Goal: Download file/media

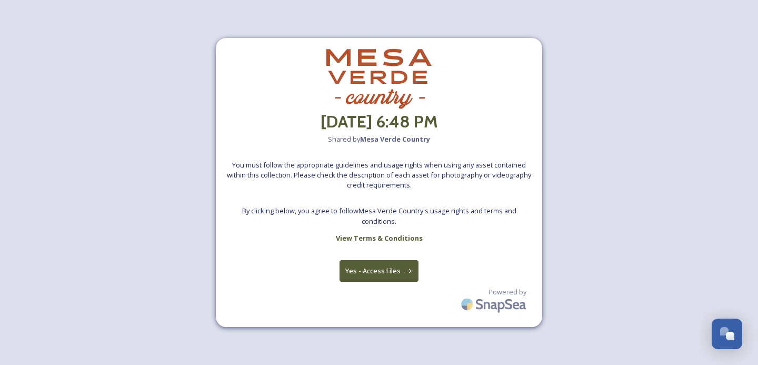
click at [396, 274] on button "Yes - Access Files" at bounding box center [378, 271] width 79 height 22
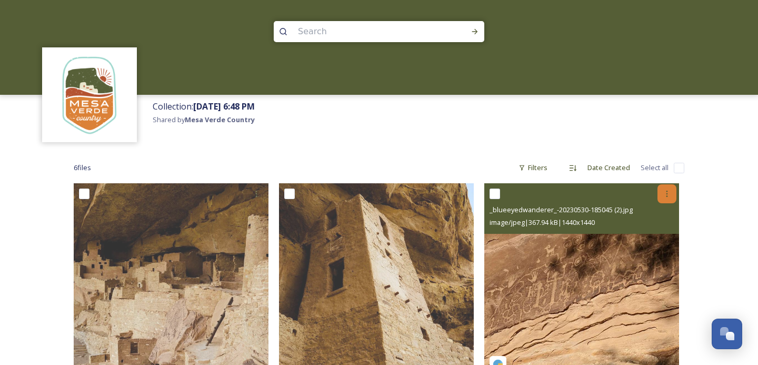
click at [666, 196] on icon at bounding box center [667, 193] width 2 height 6
click at [650, 235] on span "Download" at bounding box center [654, 237] width 32 height 10
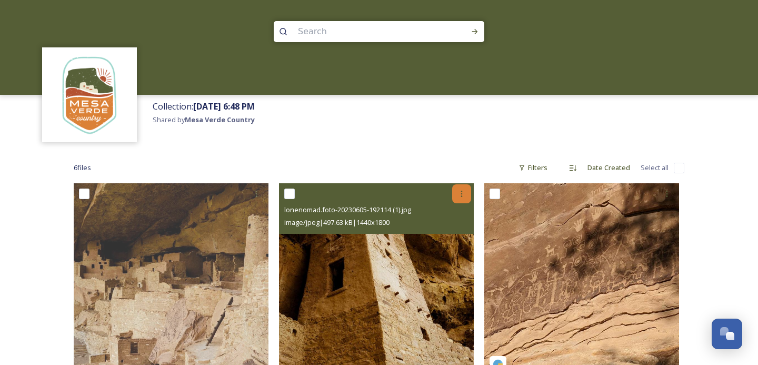
click at [460, 188] on div at bounding box center [461, 193] width 19 height 19
click at [458, 227] on div "Download" at bounding box center [449, 237] width 43 height 21
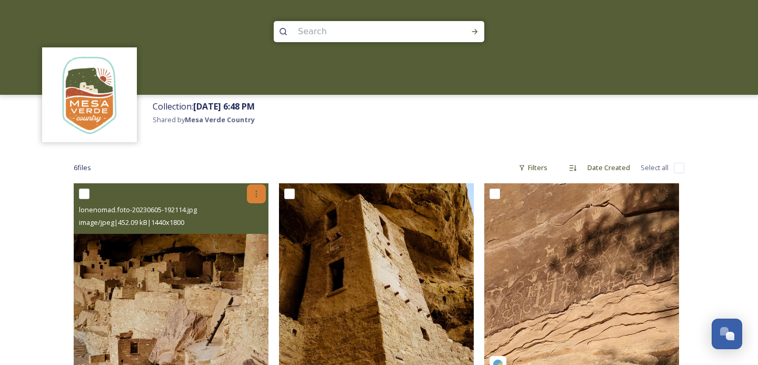
click at [256, 189] on icon at bounding box center [256, 193] width 8 height 8
click at [254, 236] on span "Download" at bounding box center [244, 237] width 32 height 10
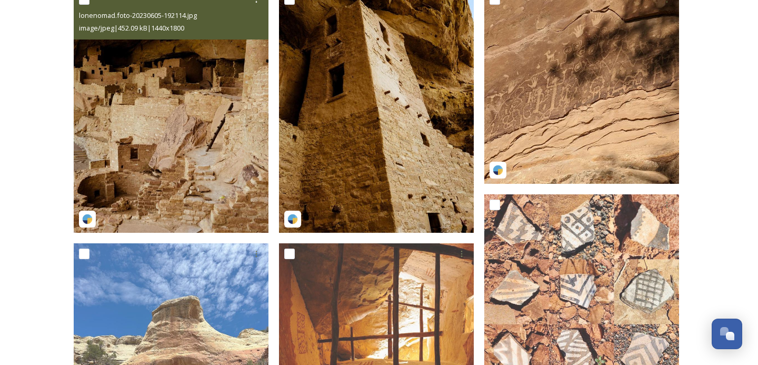
scroll to position [200, 0]
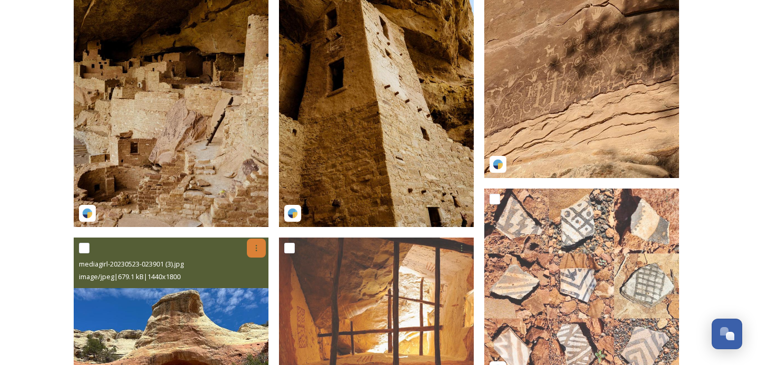
click at [256, 250] on icon at bounding box center [256, 248] width 8 height 8
click at [258, 290] on span "Download" at bounding box center [244, 291] width 32 height 10
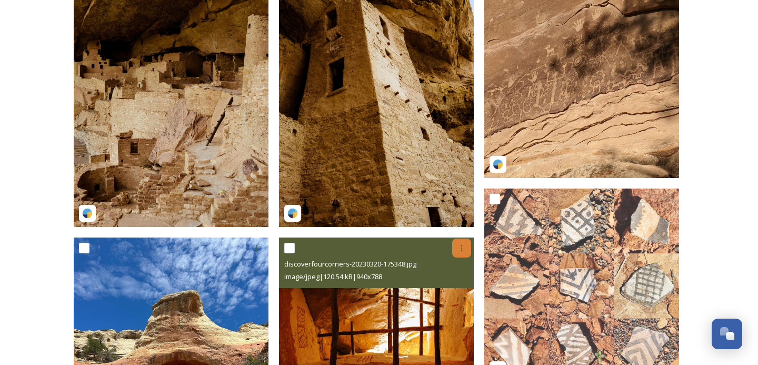
click at [462, 245] on icon at bounding box center [462, 248] width 2 height 6
click at [451, 288] on span "Download" at bounding box center [449, 291] width 32 height 10
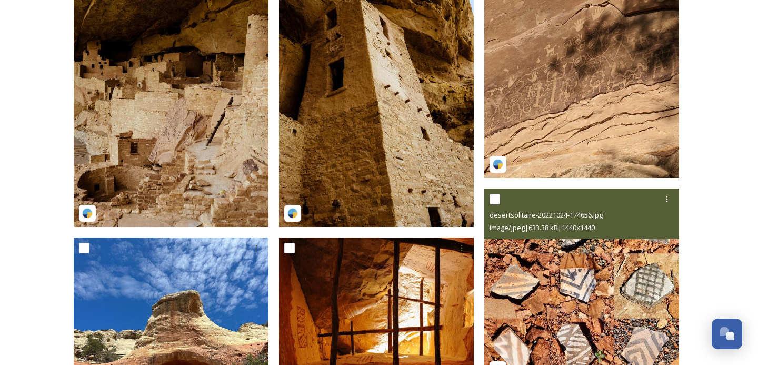
scroll to position [316, 0]
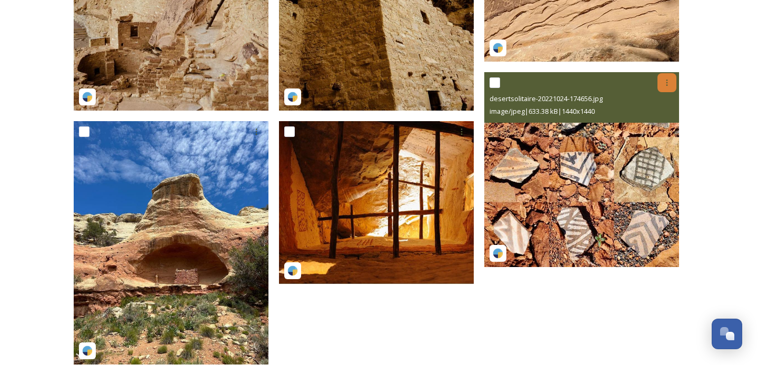
click at [668, 80] on icon at bounding box center [666, 82] width 8 height 8
click at [650, 131] on div "Download" at bounding box center [654, 126] width 43 height 21
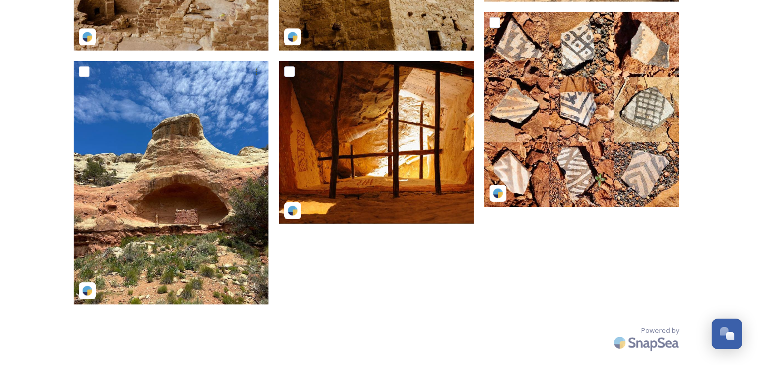
scroll to position [0, 0]
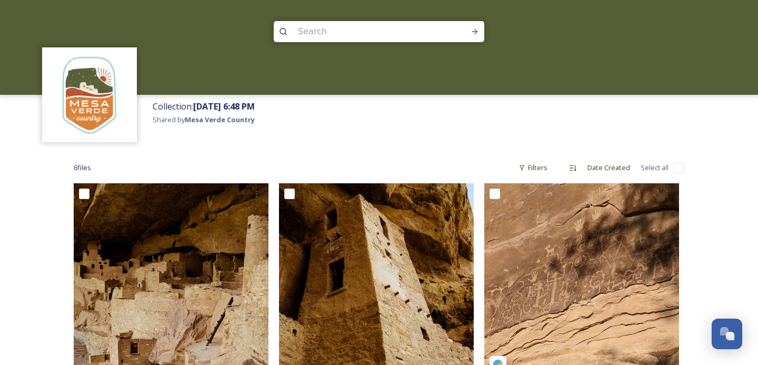
click at [324, 32] on input at bounding box center [364, 31] width 144 height 23
type input "collared"
click at [479, 37] on div "Run Search" at bounding box center [474, 31] width 19 height 19
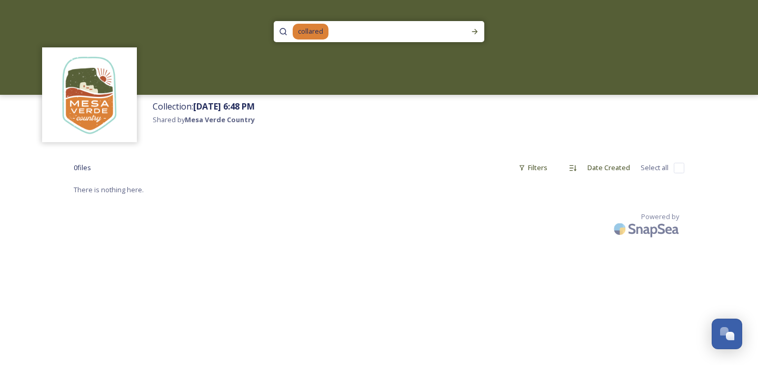
click at [334, 35] on input at bounding box center [392, 31] width 126 height 23
type input "c"
type input "lizard"
click at [469, 32] on div "Run Search" at bounding box center [474, 31] width 19 height 19
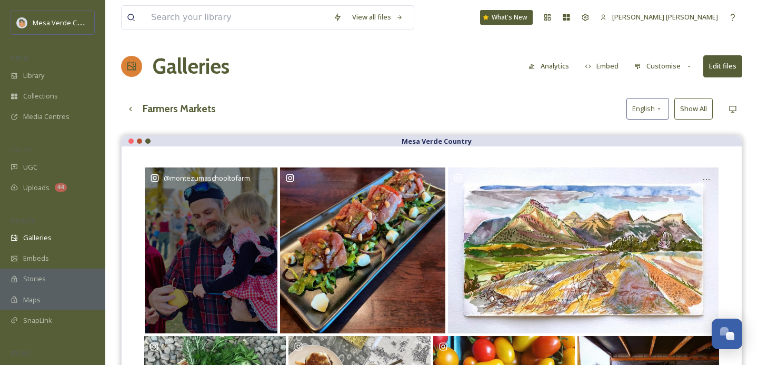
click at [209, 262] on div "@ montezumaschooltofarm" at bounding box center [211, 249] width 132 height 165
click at [267, 179] on icon at bounding box center [265, 179] width 6 height 1
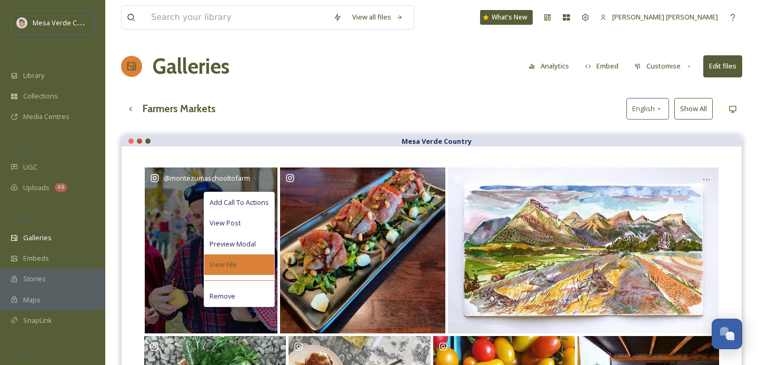
click at [234, 269] on div "View File" at bounding box center [239, 264] width 70 height 21
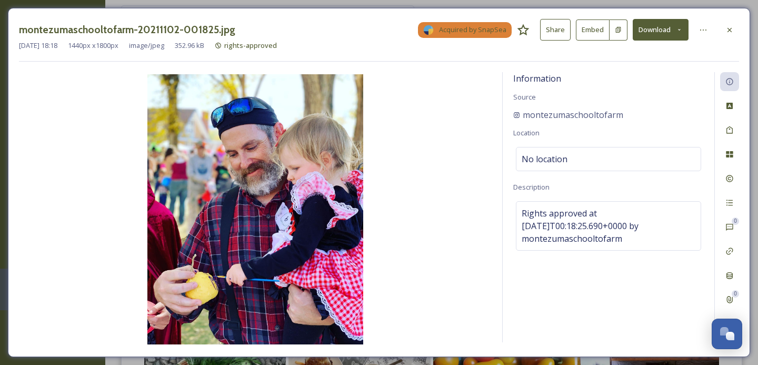
click at [663, 25] on button "Download" at bounding box center [660, 30] width 56 height 22
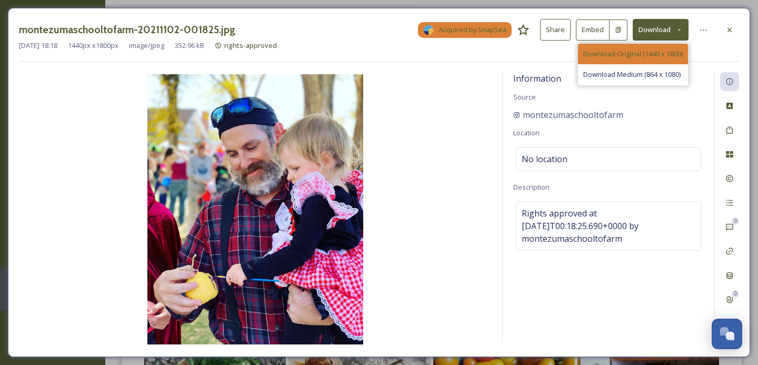
click at [645, 52] on span "Download Original (1440 x 1800)" at bounding box center [632, 54] width 99 height 10
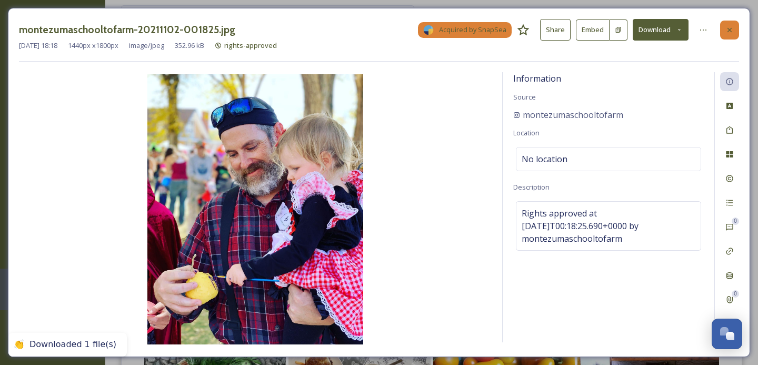
click at [729, 29] on icon at bounding box center [729, 29] width 4 height 4
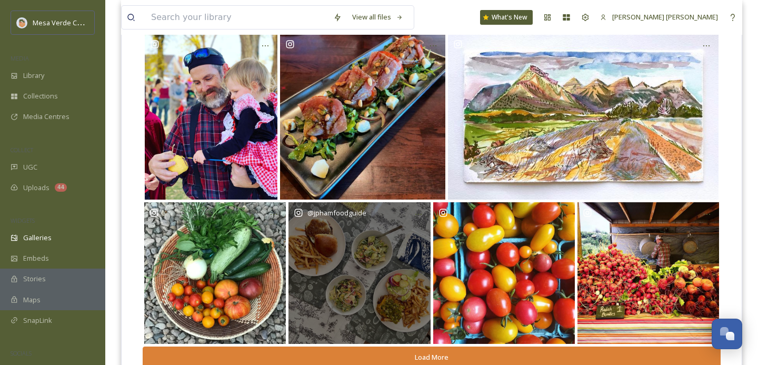
scroll to position [173, 0]
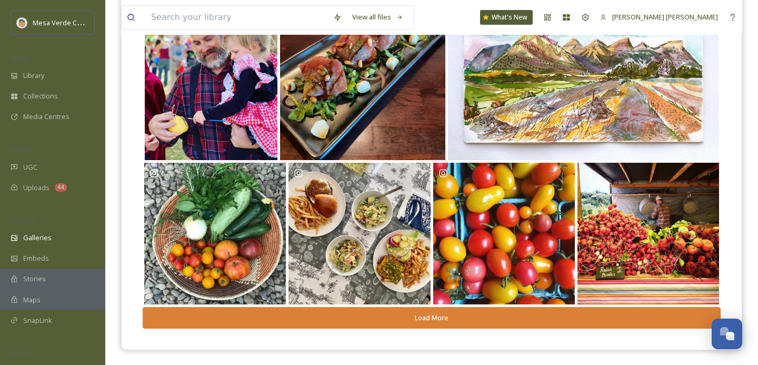
click at [428, 318] on button "Load More" at bounding box center [432, 318] width 578 height 22
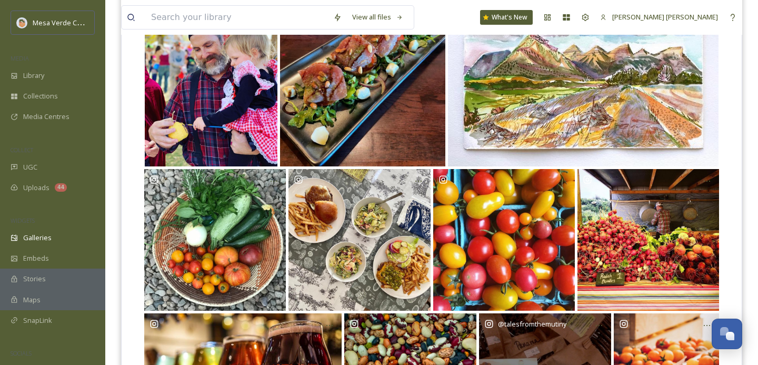
scroll to position [165, 0]
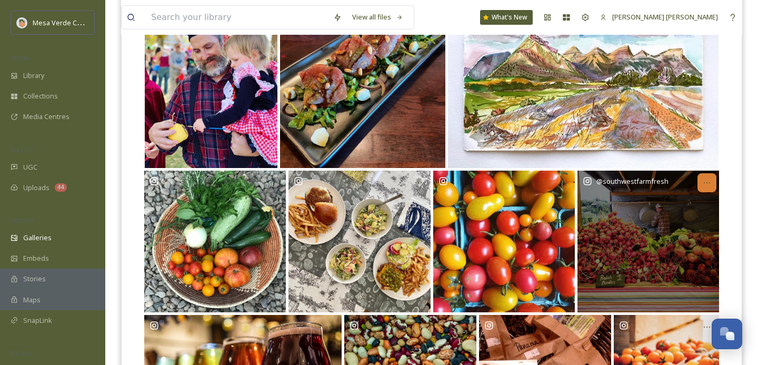
click at [710, 180] on icon at bounding box center [706, 182] width 8 height 8
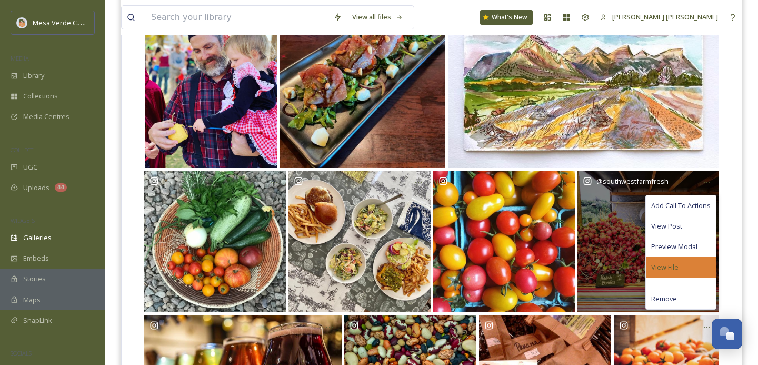
click at [667, 258] on div "View File" at bounding box center [680, 267] width 70 height 21
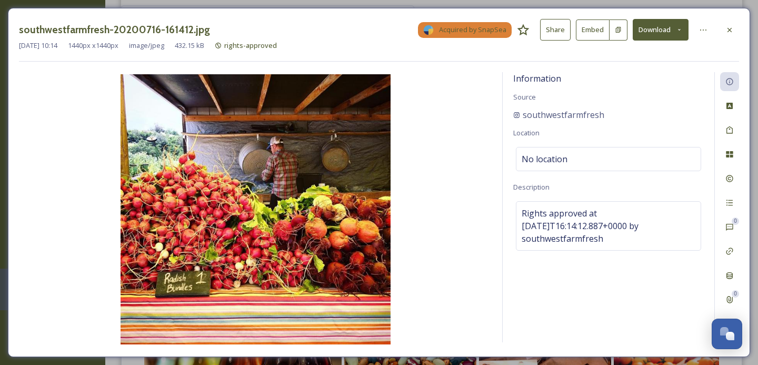
click at [660, 23] on button "Download" at bounding box center [660, 30] width 56 height 22
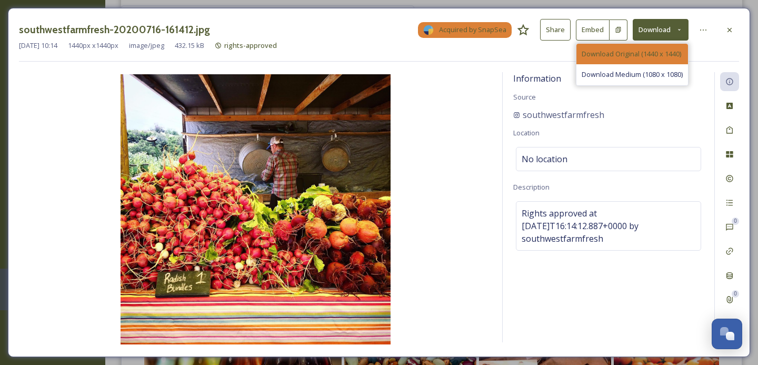
click at [657, 55] on span "Download Original (1440 x 1440)" at bounding box center [630, 54] width 99 height 10
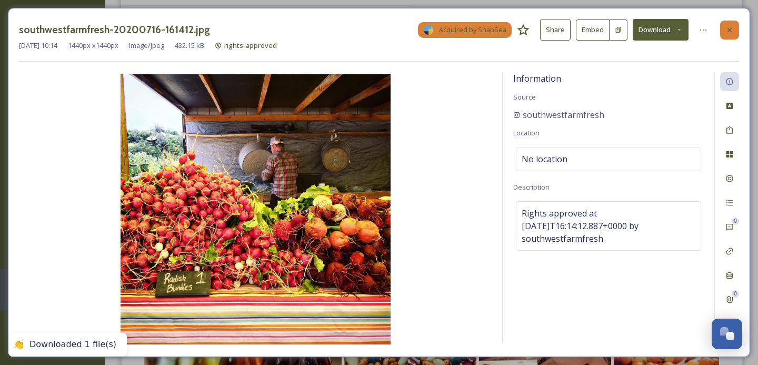
click at [730, 33] on icon at bounding box center [729, 30] width 8 height 8
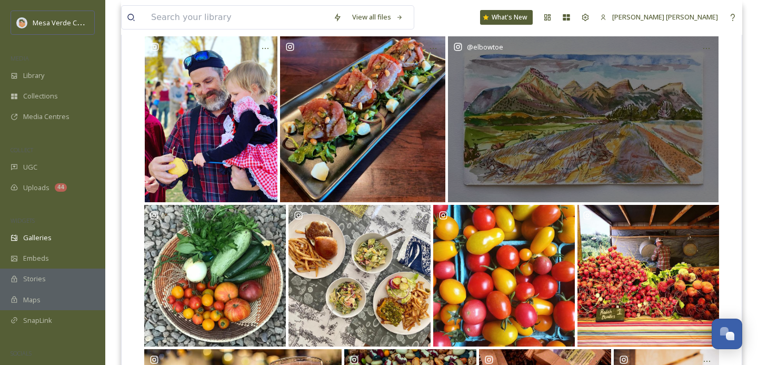
scroll to position [161, 0]
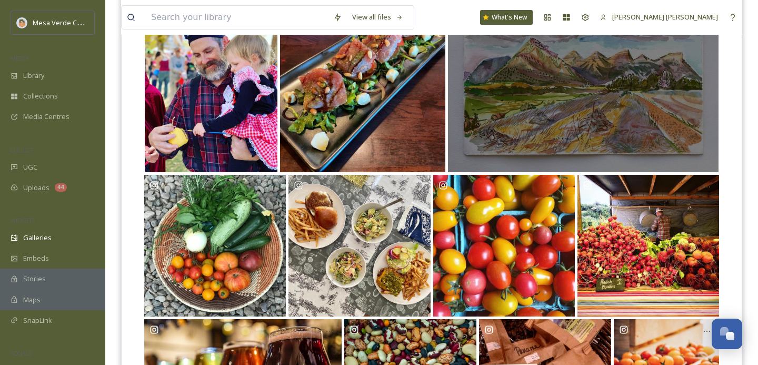
click at [582, 123] on div "@ elbowtoe" at bounding box center [583, 88] width 270 height 165
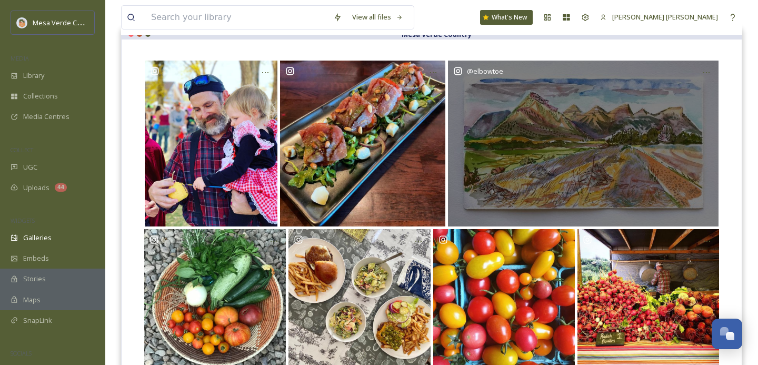
scroll to position [106, 0]
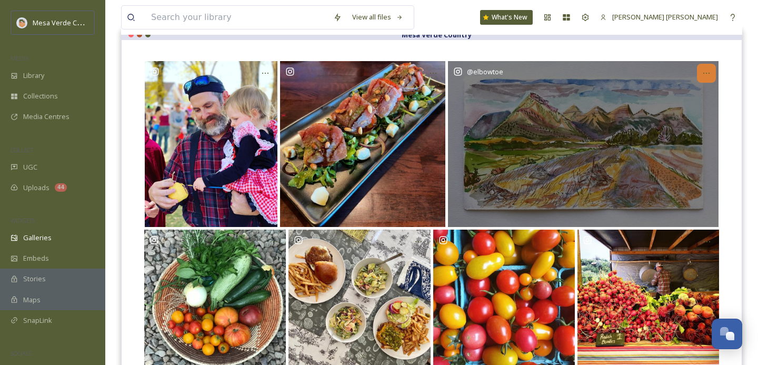
click at [702, 70] on icon at bounding box center [706, 73] width 8 height 8
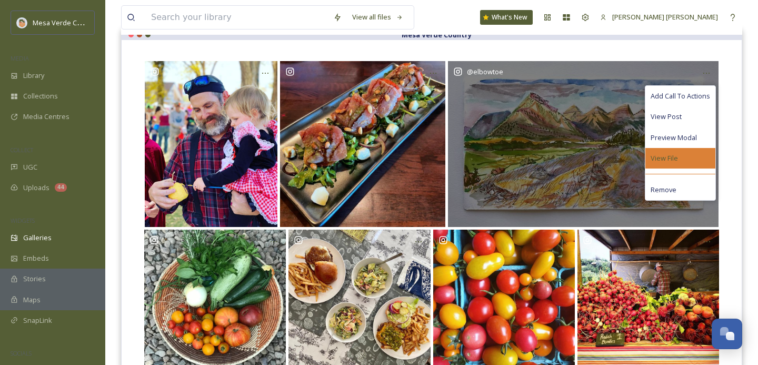
click at [668, 153] on span "View File" at bounding box center [663, 158] width 27 height 10
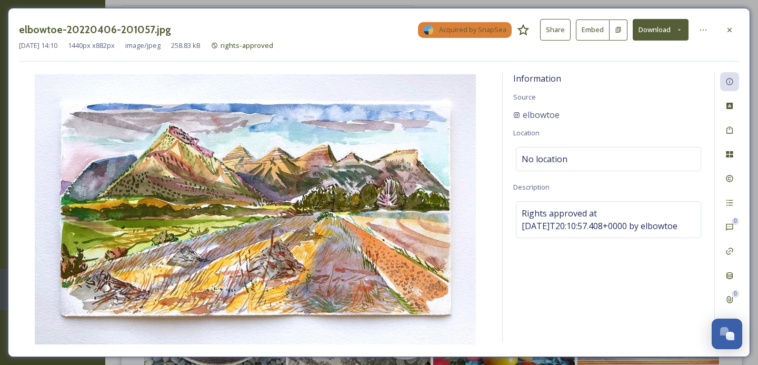
click at [683, 35] on button "Download" at bounding box center [660, 30] width 56 height 22
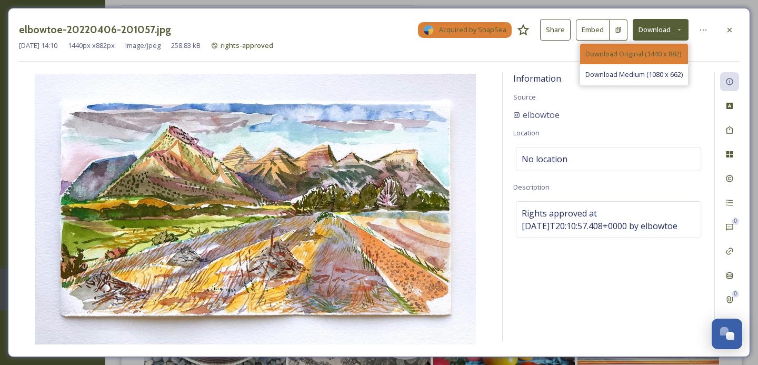
click at [663, 56] on span "Download Original (1440 x 882)" at bounding box center [633, 54] width 96 height 10
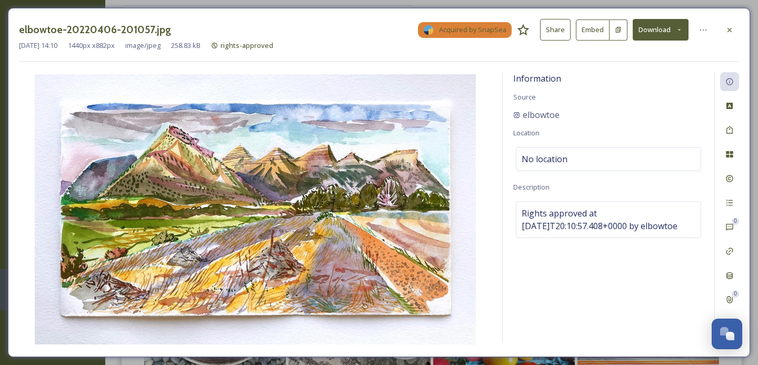
click at [670, 29] on button "Download" at bounding box center [660, 30] width 56 height 22
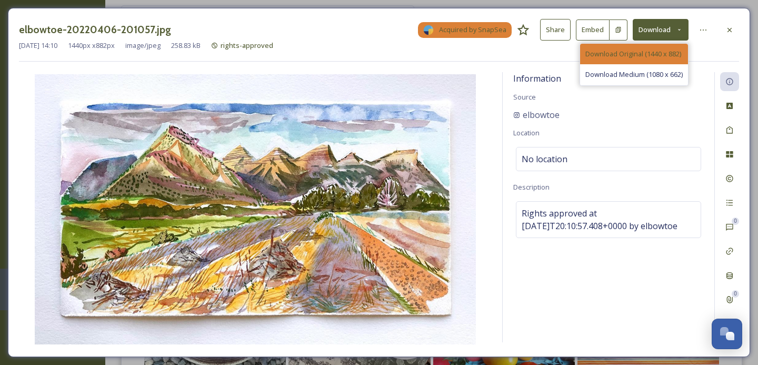
click at [649, 52] on span "Download Original (1440 x 882)" at bounding box center [633, 54] width 96 height 10
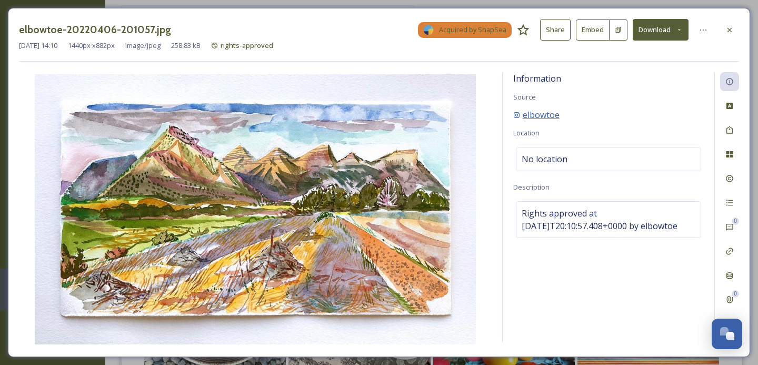
click at [543, 115] on span "elbowtoe" at bounding box center [540, 114] width 37 height 13
click at [723, 28] on div at bounding box center [729, 30] width 19 height 19
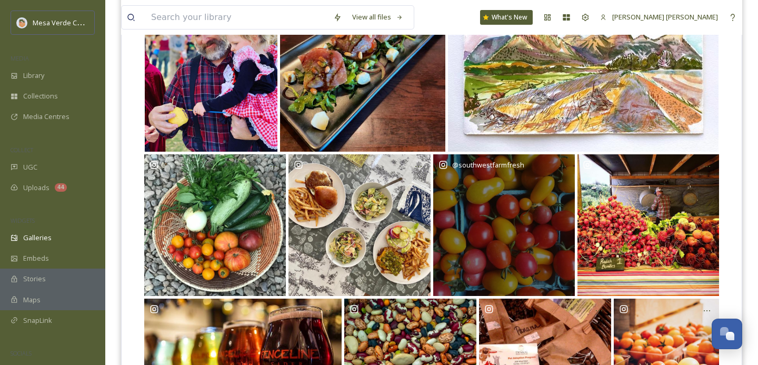
scroll to position [185, 0]
